Goal: Transaction & Acquisition: Purchase product/service

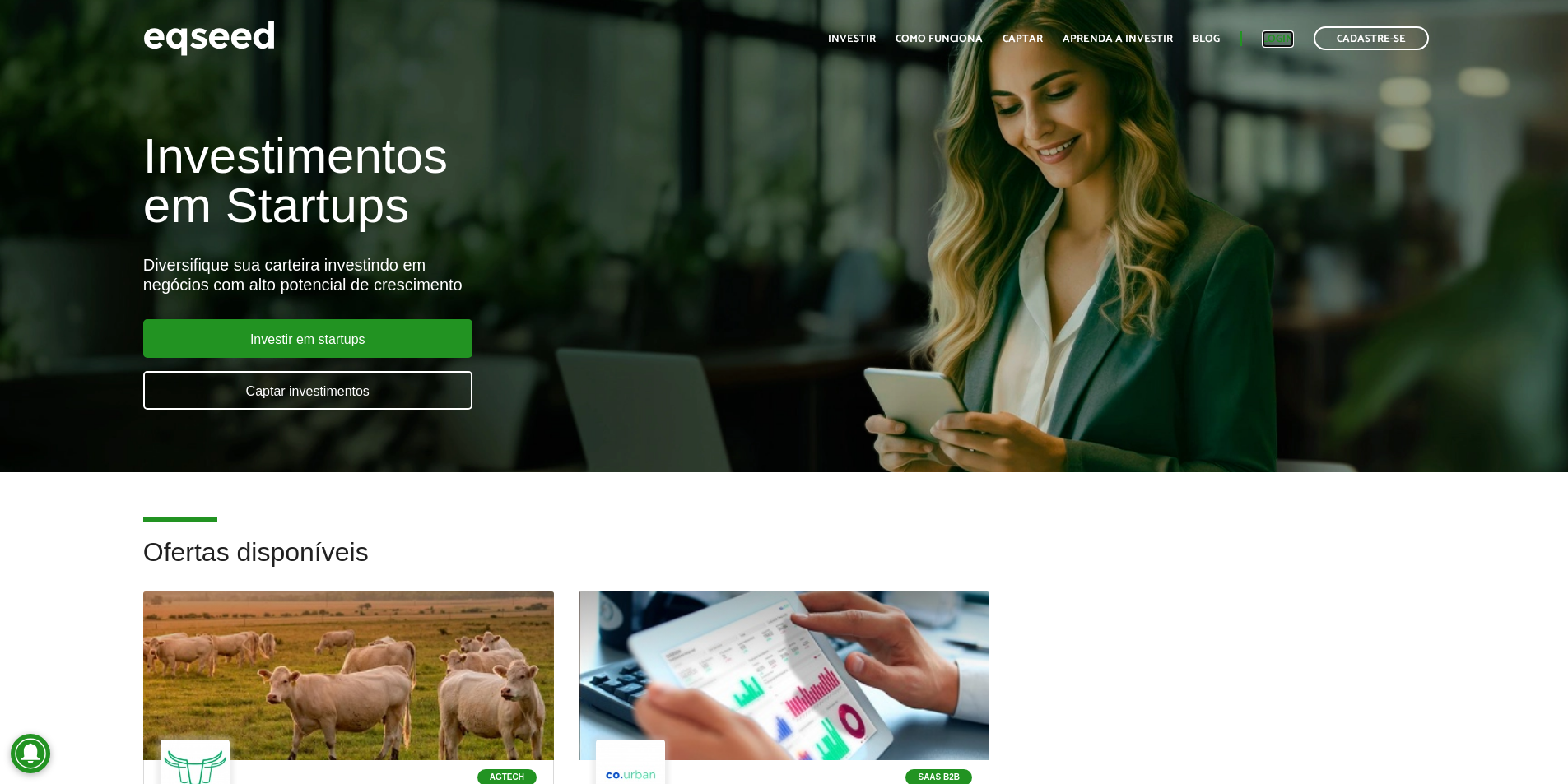
click at [1285, 45] on link "Login" at bounding box center [1278, 39] width 32 height 11
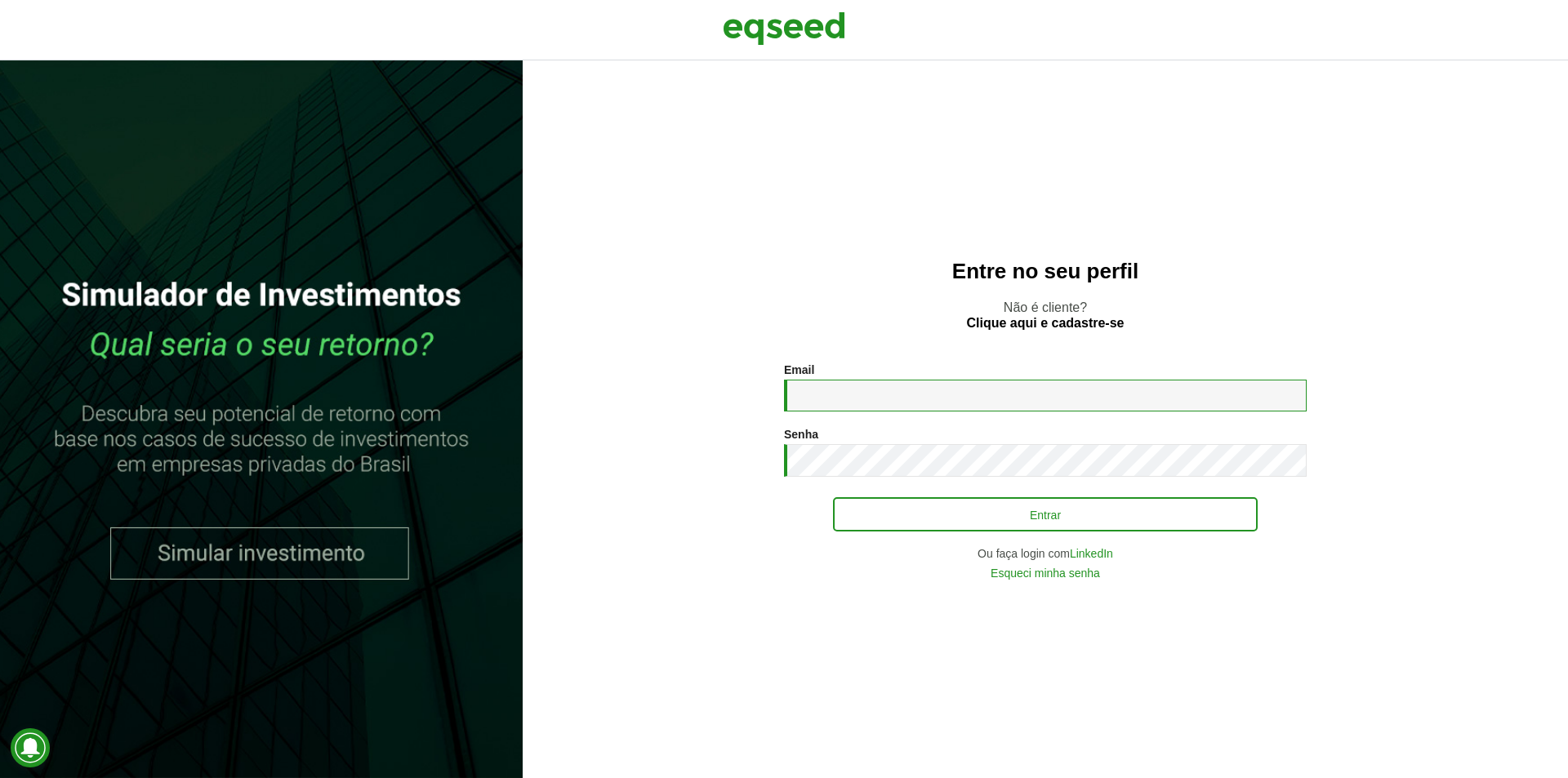
type input "**********"
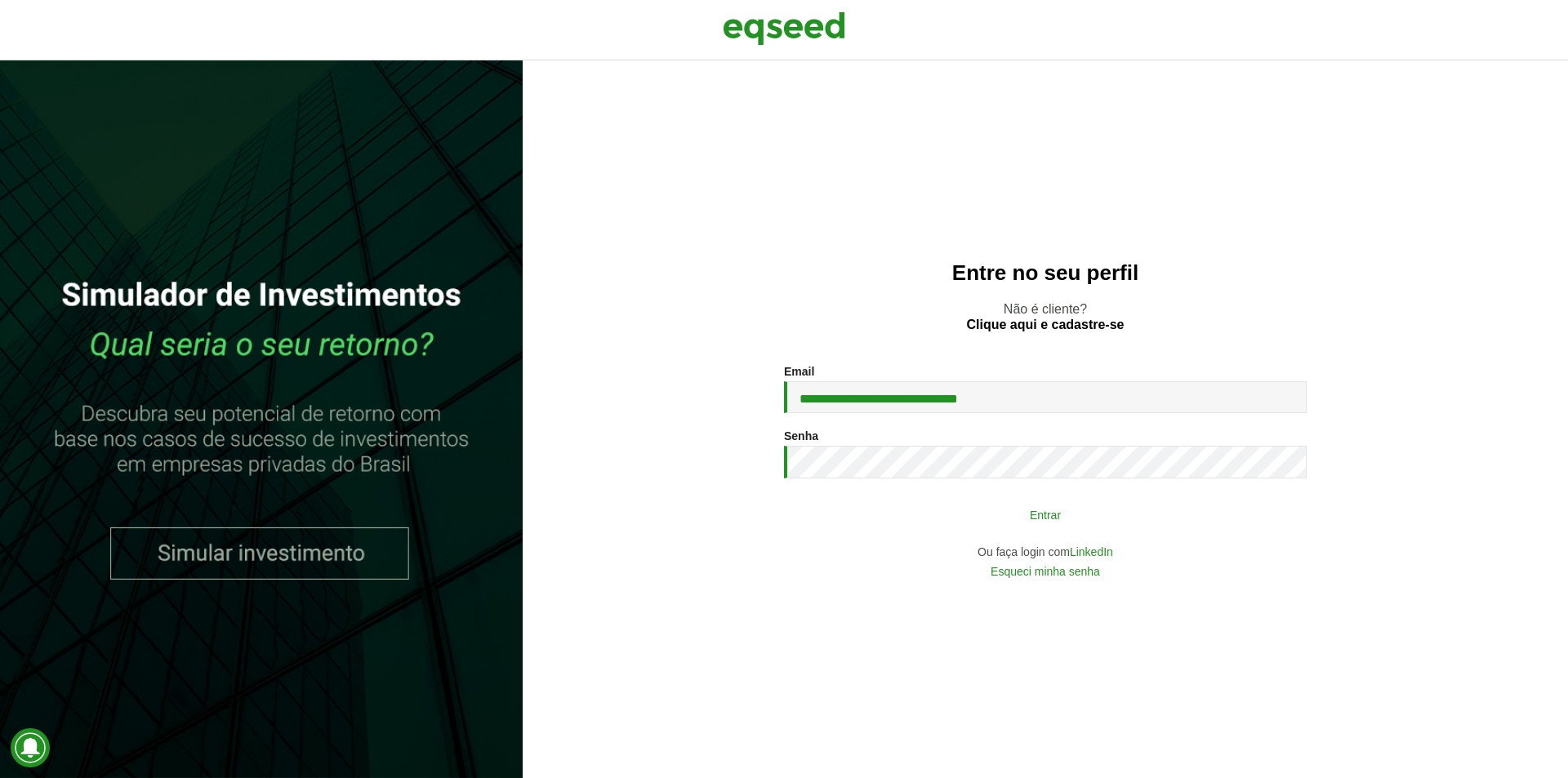
click at [919, 512] on button "Entrar" at bounding box center [1045, 515] width 424 height 31
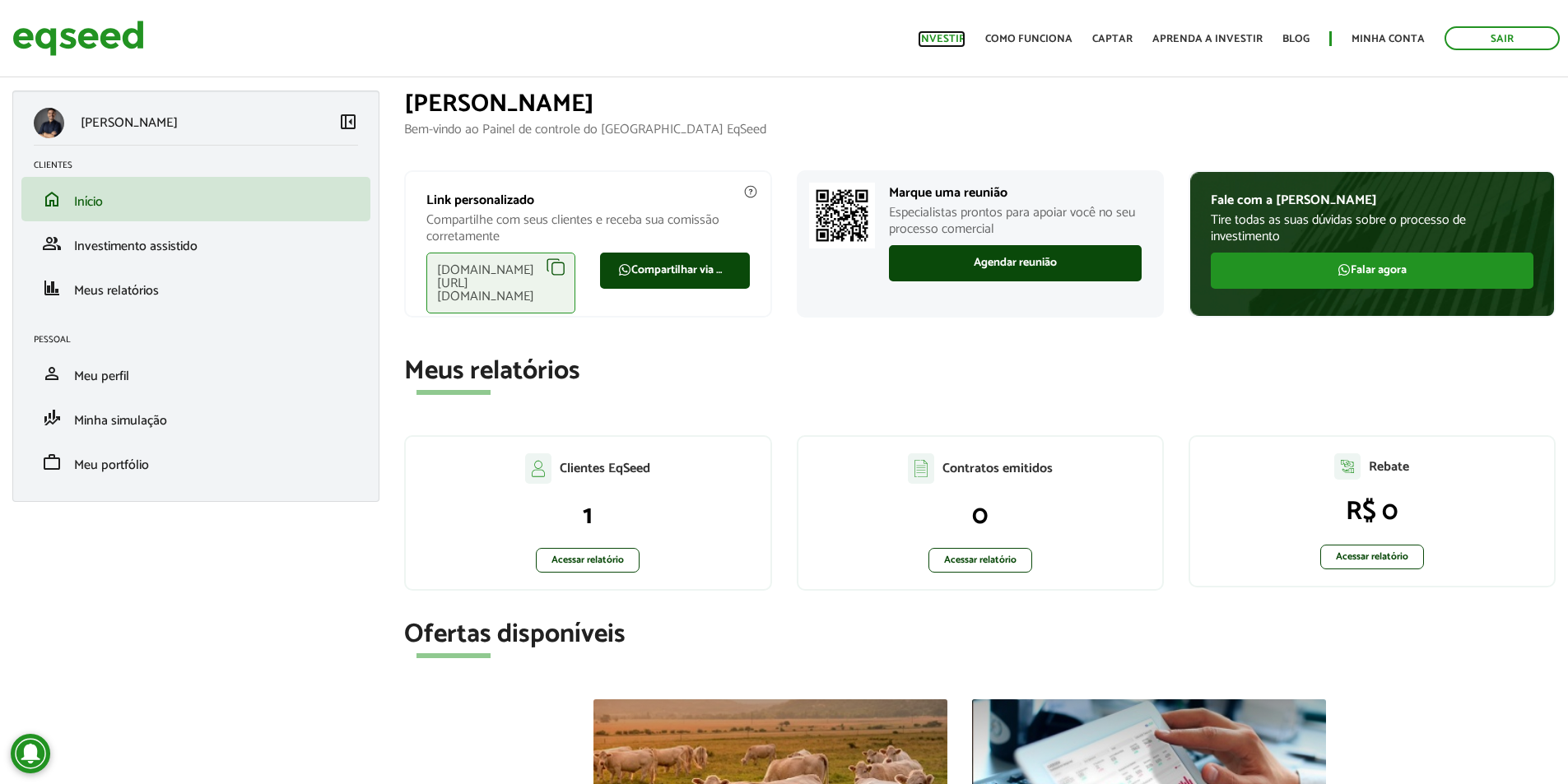
click at [964, 42] on link "Investir" at bounding box center [942, 39] width 48 height 11
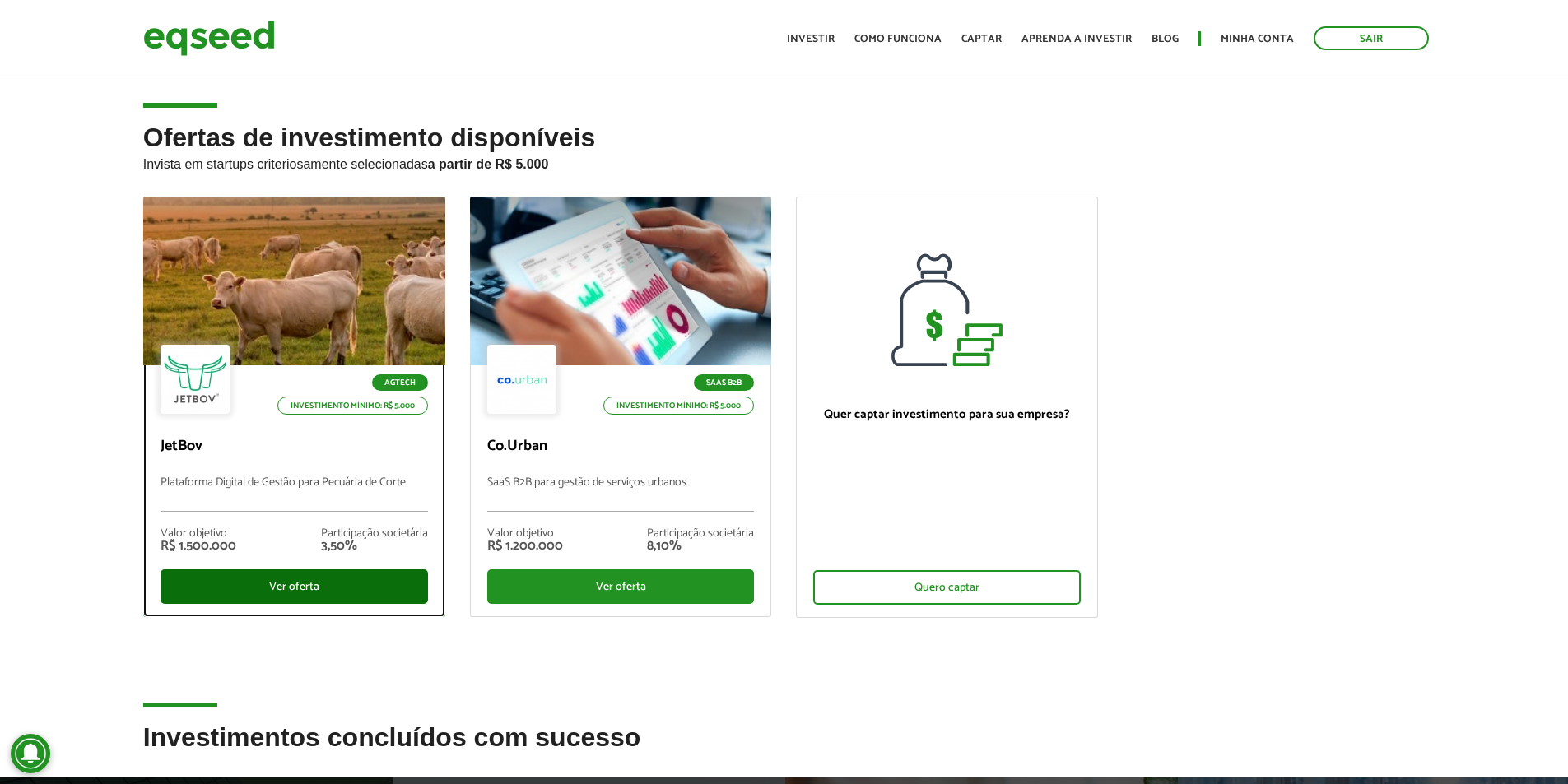
click at [362, 593] on div "Ver oferta" at bounding box center [294, 586] width 267 height 35
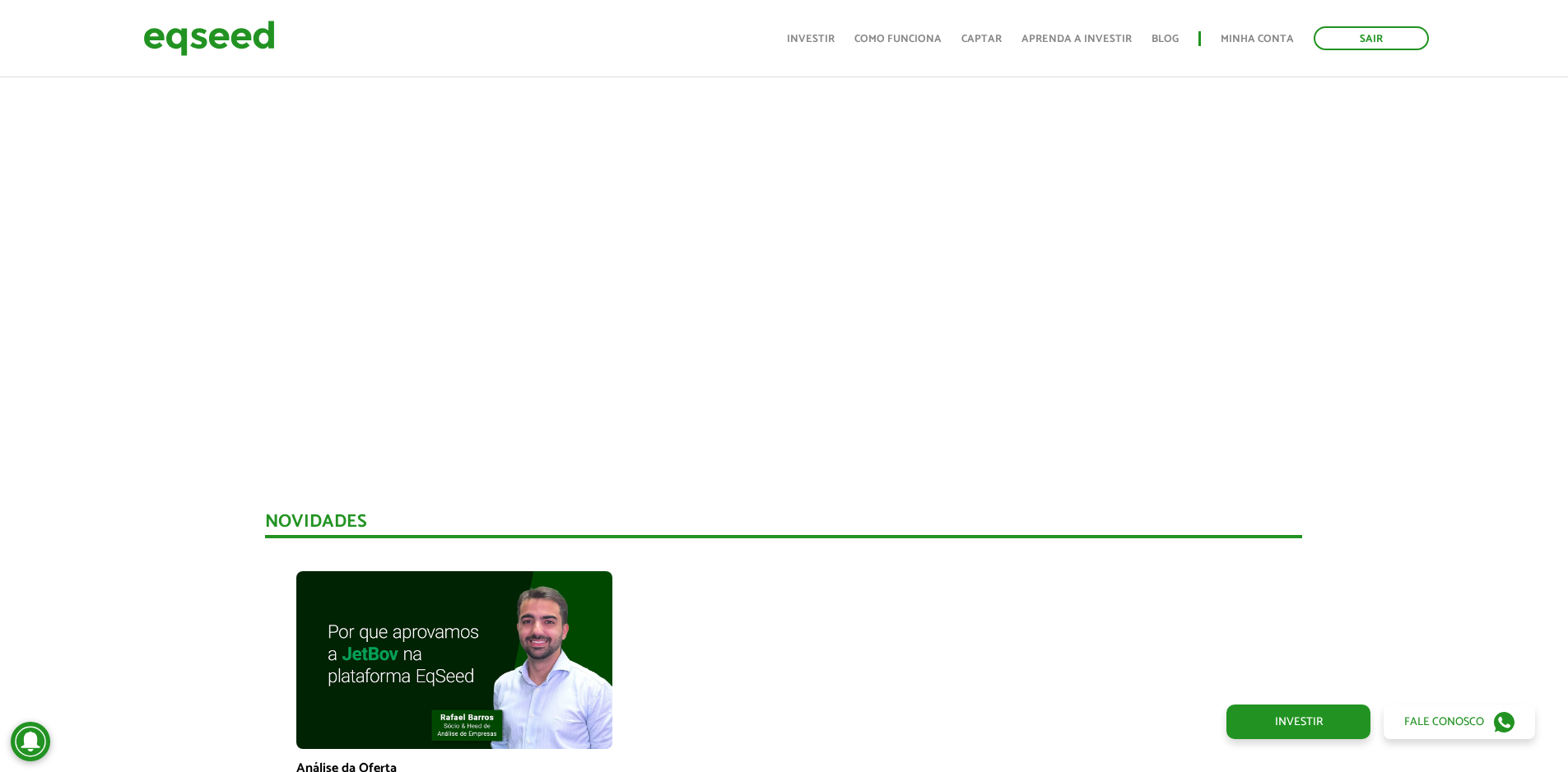
scroll to position [381, 0]
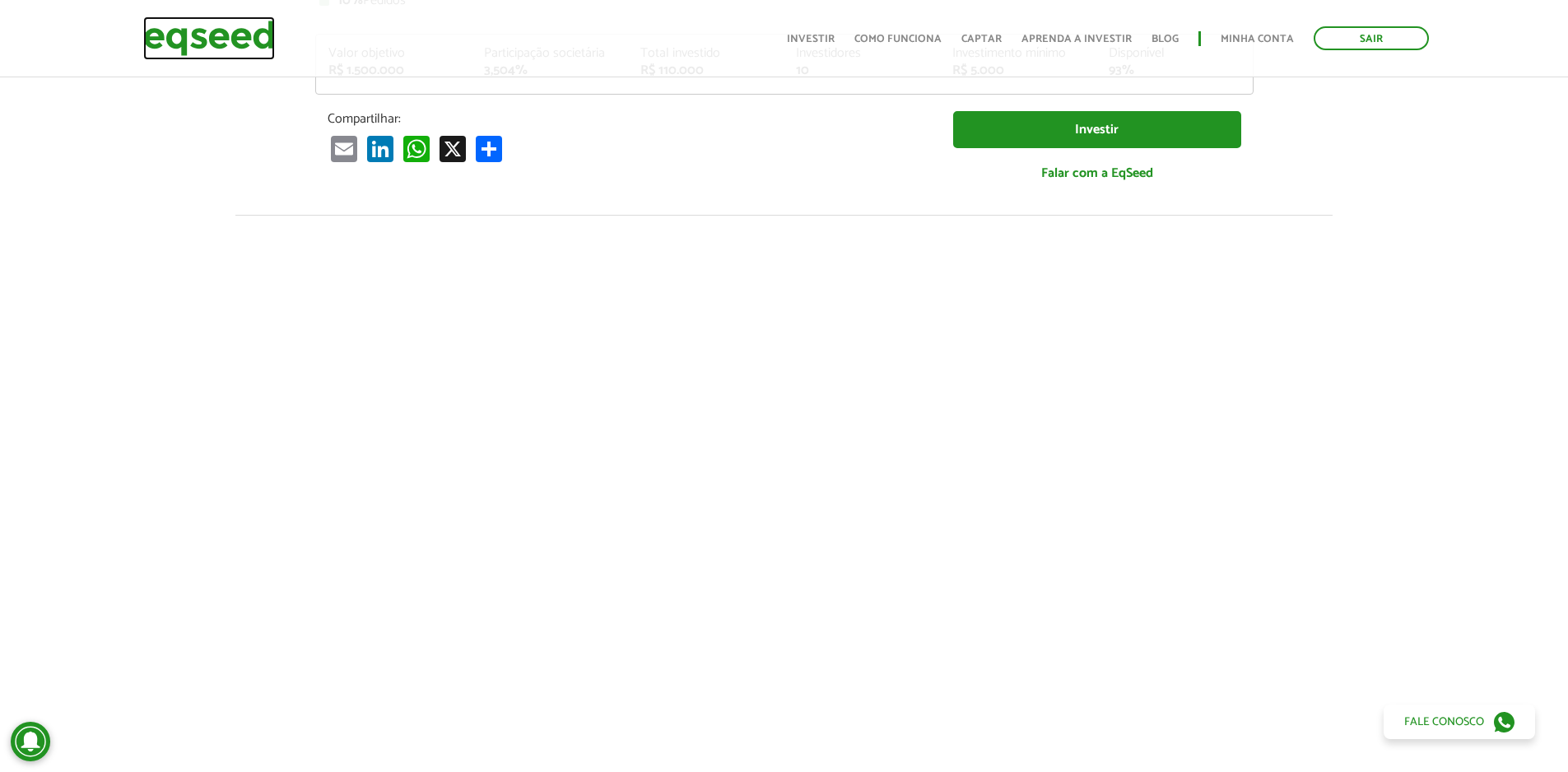
click at [266, 34] on img at bounding box center [209, 38] width 132 height 44
